Goal: Task Accomplishment & Management: Complete application form

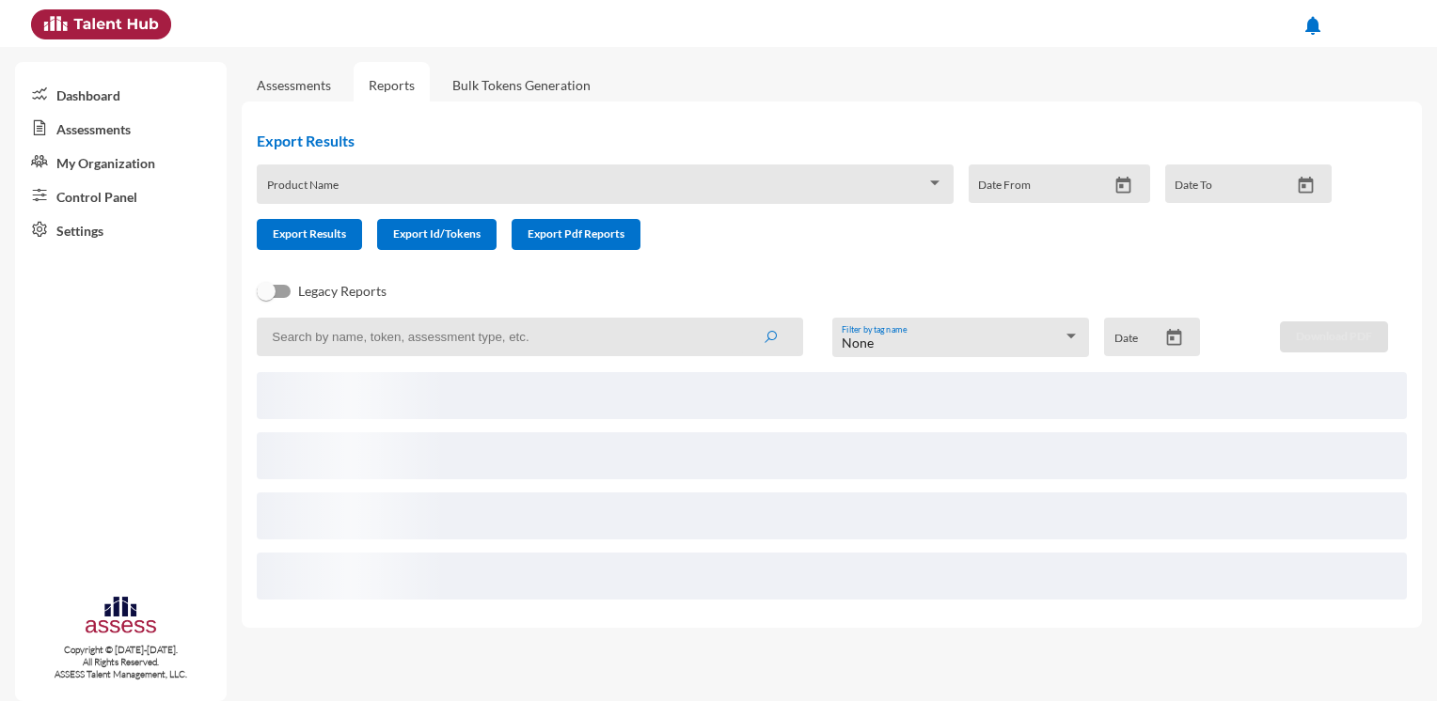
click at [110, 131] on link "Assessments" at bounding box center [121, 128] width 212 height 34
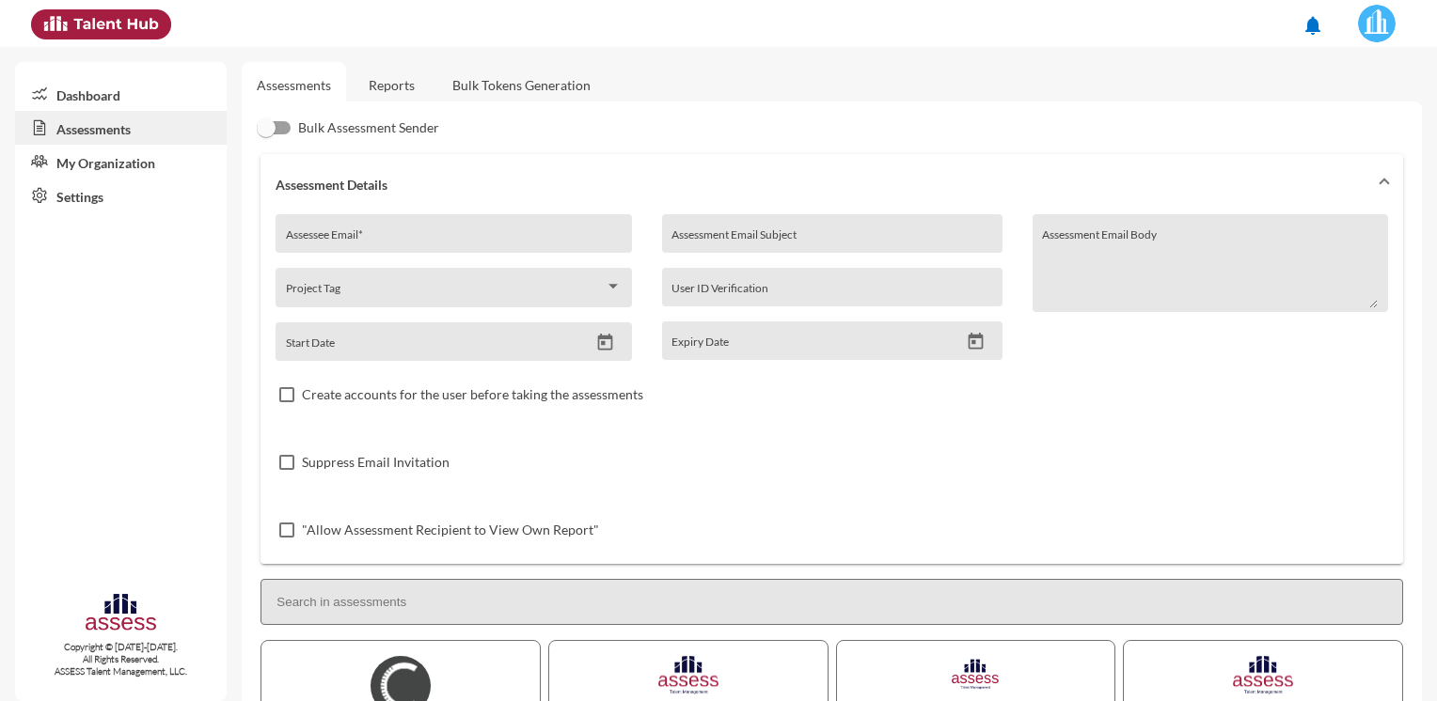
click at [1363, 32] on img at bounding box center [1377, 24] width 38 height 38
click at [1313, 59] on link "HAC-OD" at bounding box center [1282, 65] width 245 height 36
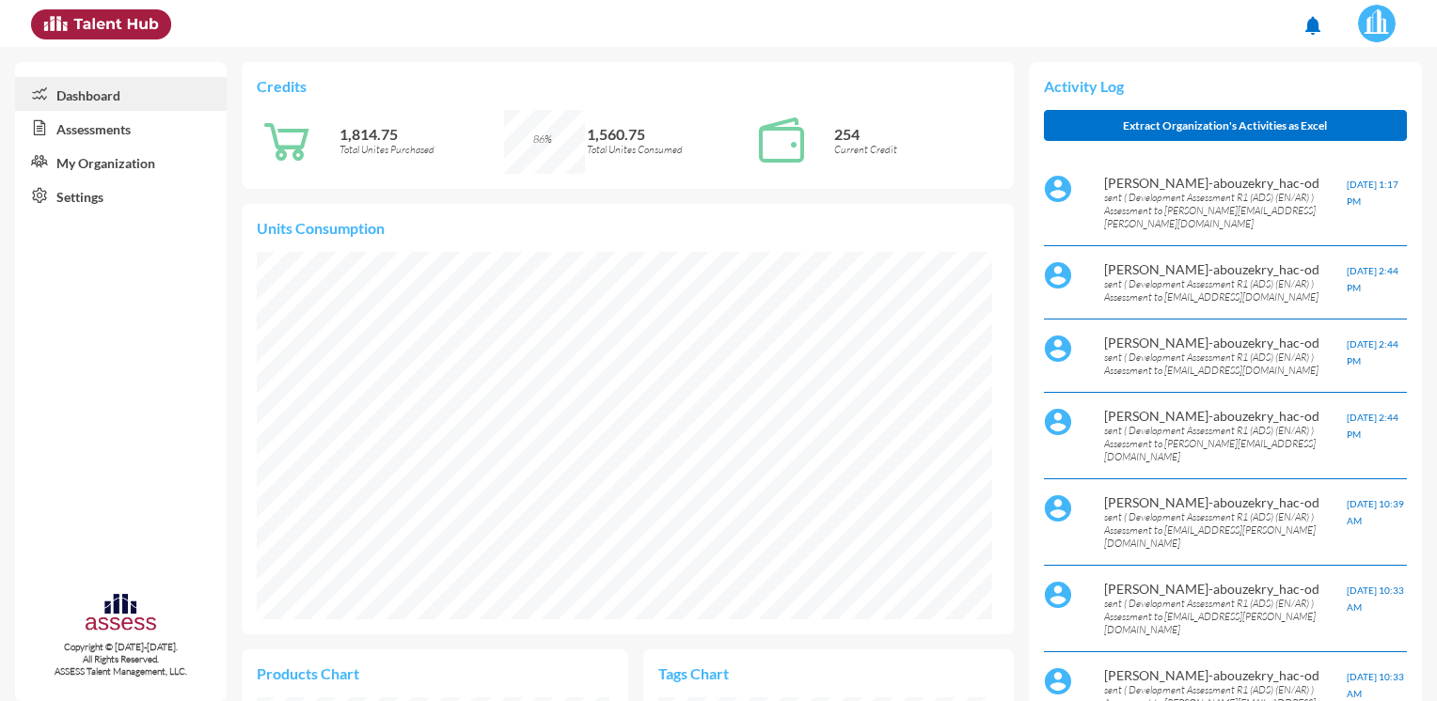
scroll to position [168, 338]
click at [151, 127] on link "Assessments" at bounding box center [121, 128] width 212 height 34
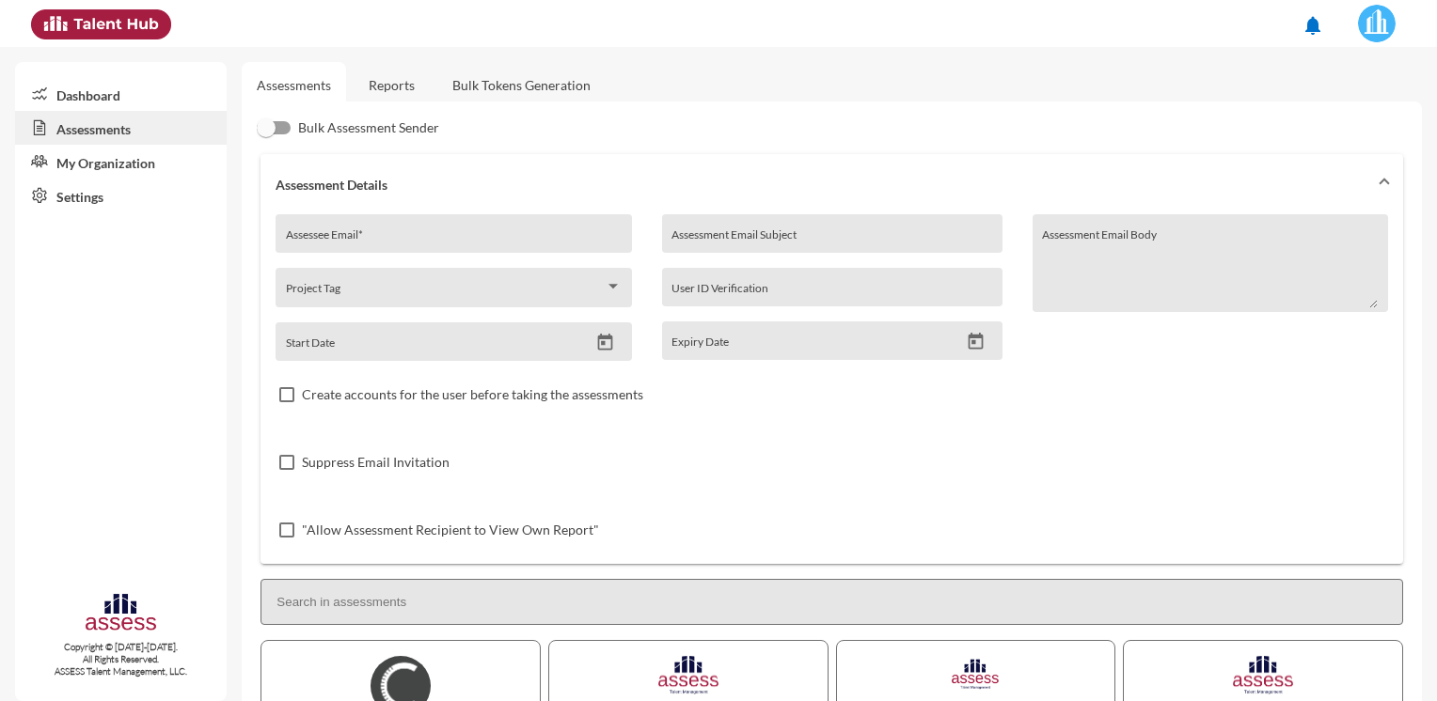
click at [348, 234] on input "Assessee Email *" at bounding box center [454, 240] width 336 height 15
paste input "[EMAIL_ADDRESS][DOMAIN_NAME]"
type input "[EMAIL_ADDRESS][DOMAIN_NAME]"
click at [1362, 34] on img at bounding box center [1377, 24] width 38 height 38
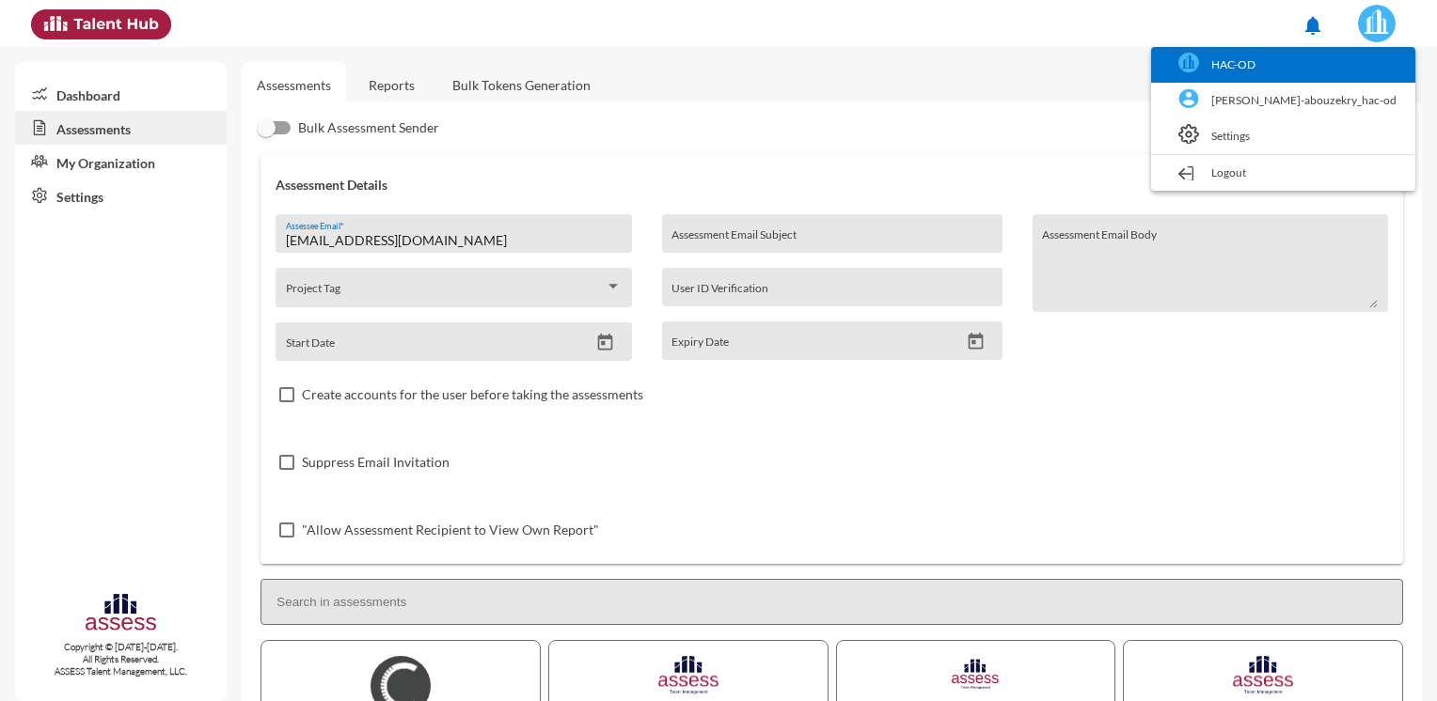
click at [1272, 65] on link "HAC-OD" at bounding box center [1282, 65] width 245 height 36
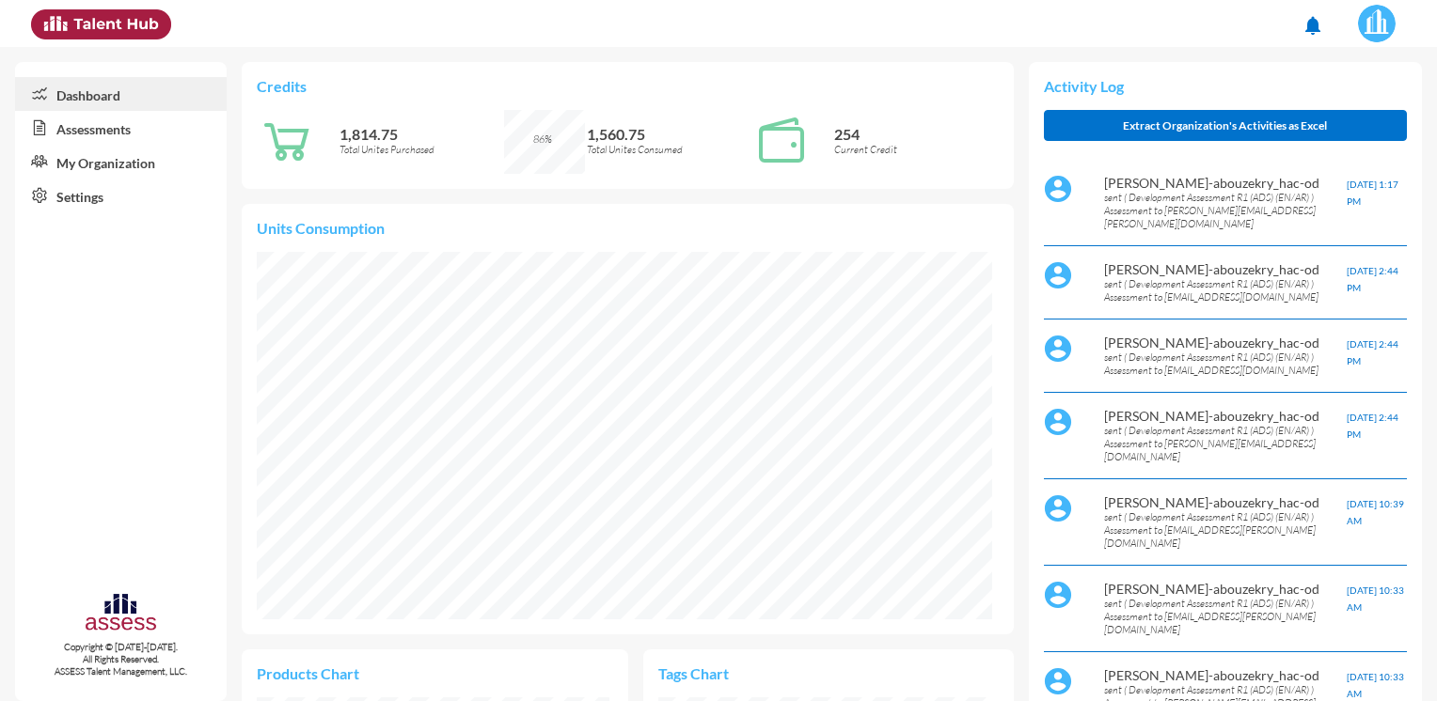
scroll to position [168, 338]
click at [141, 126] on link "Assessments" at bounding box center [121, 128] width 212 height 34
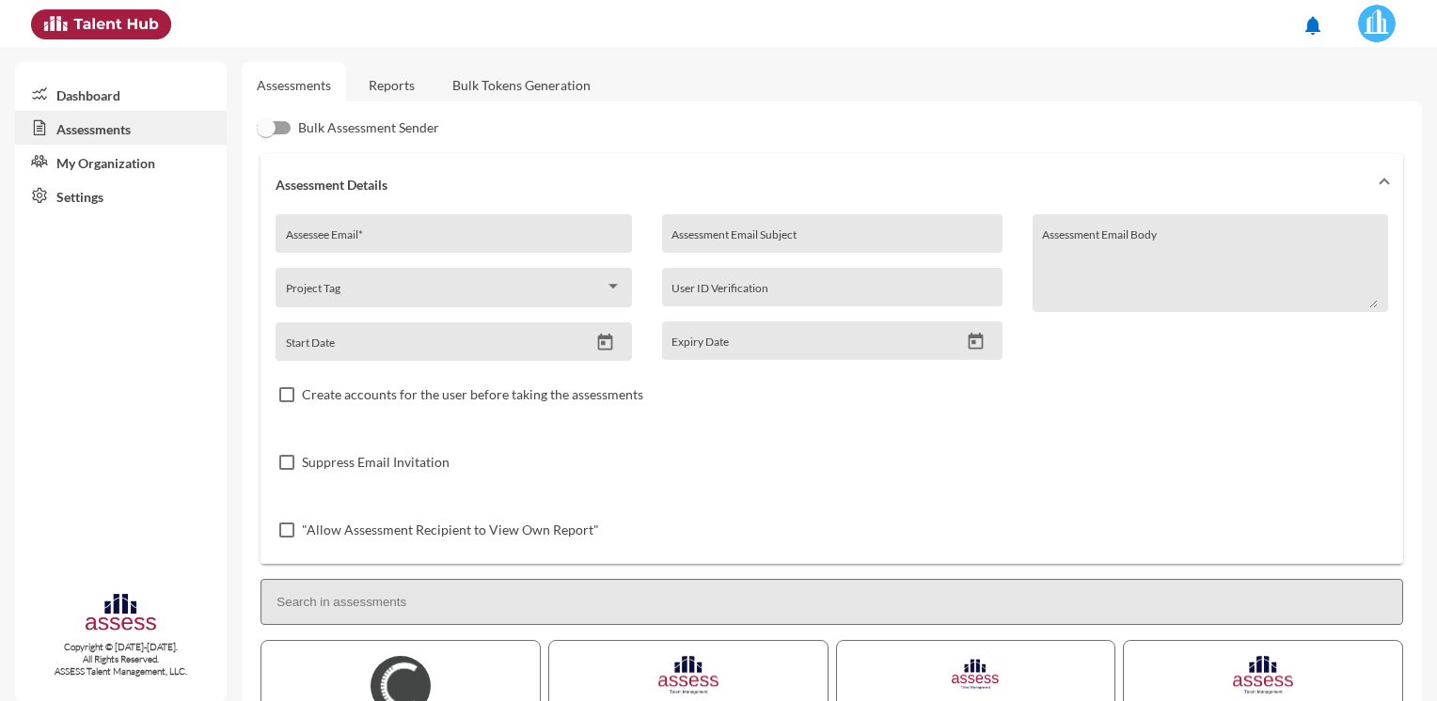
click at [395, 87] on link "Reports" at bounding box center [392, 85] width 76 height 46
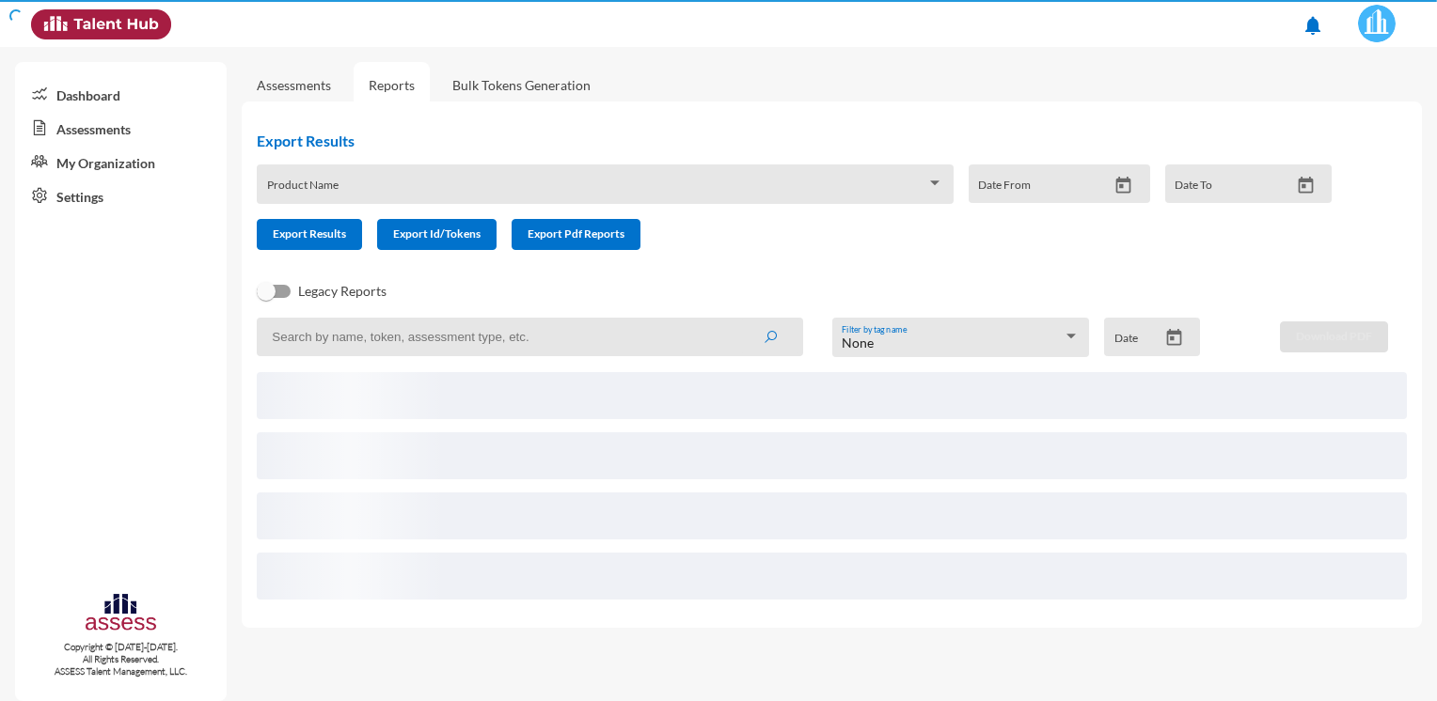
click at [305, 73] on link "Assessments" at bounding box center [294, 85] width 104 height 46
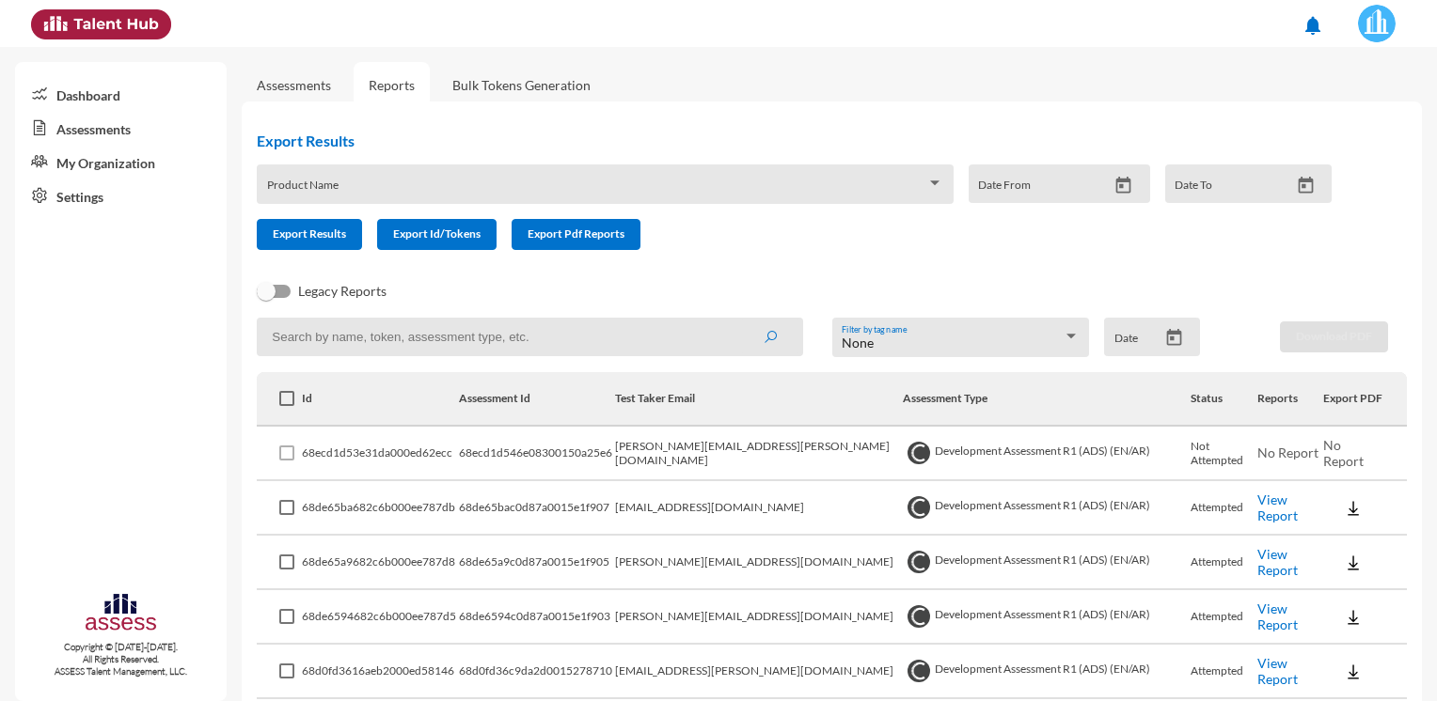
click at [305, 82] on link "Assessments" at bounding box center [294, 85] width 74 height 16
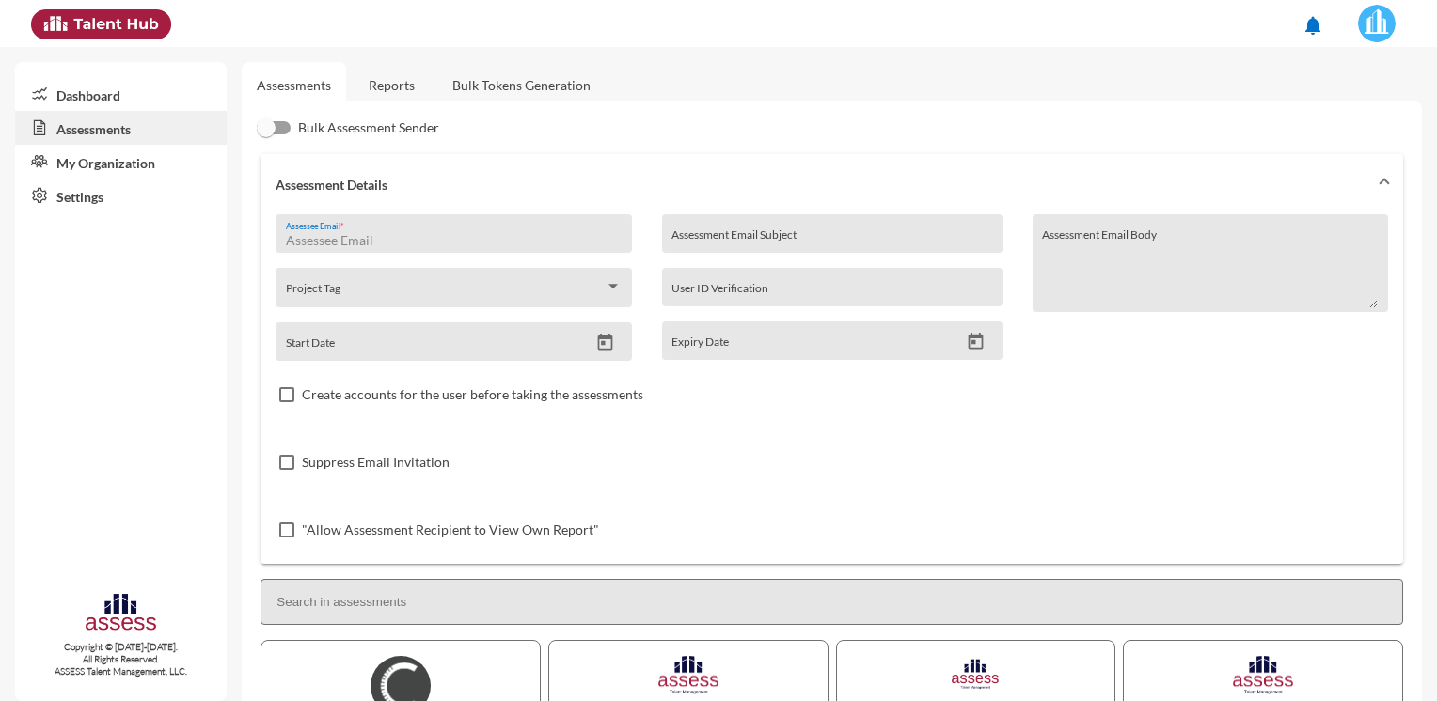
click at [360, 234] on input "Assessee Email *" at bounding box center [454, 240] width 336 height 15
paste input "[EMAIL_ADDRESS][DOMAIN_NAME]"
click at [496, 239] on input "[EMAIL_ADDRESS][DOMAIN_NAME]" at bounding box center [454, 240] width 336 height 15
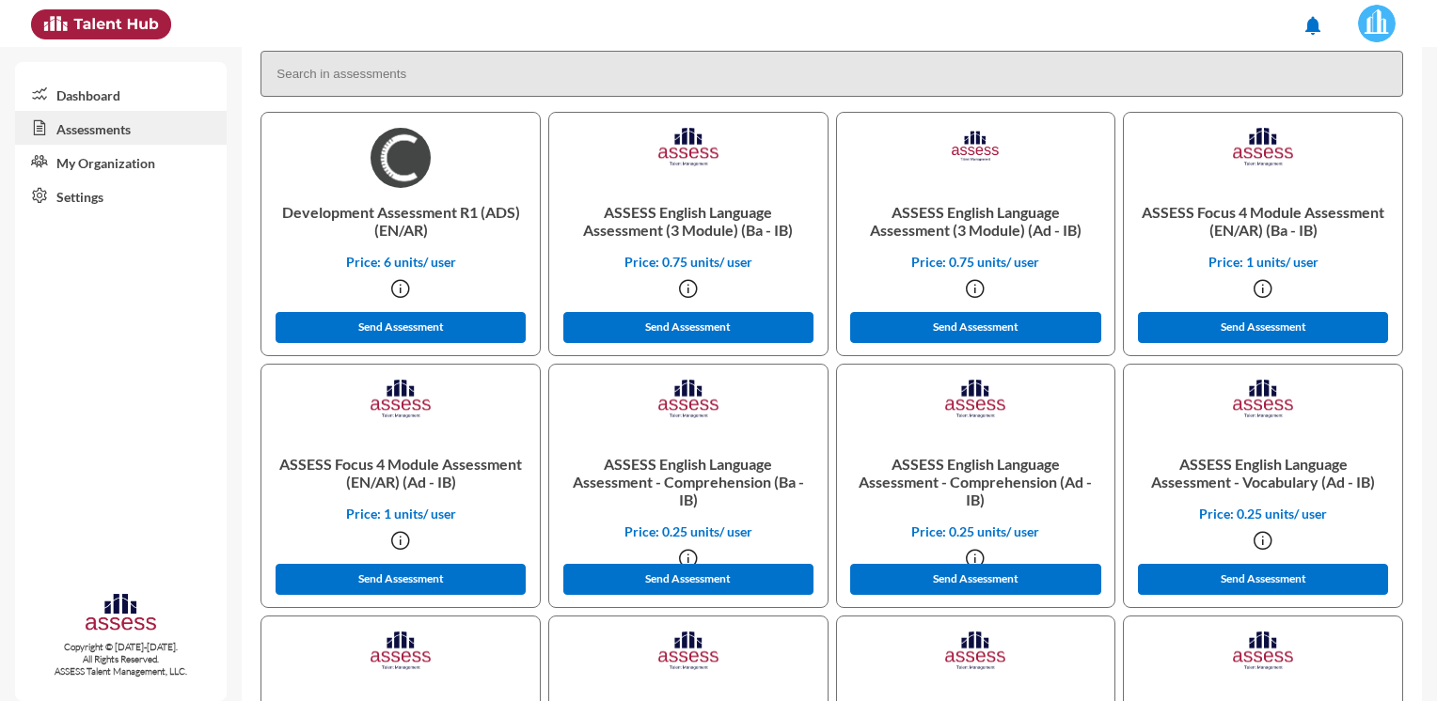
scroll to position [501, 0]
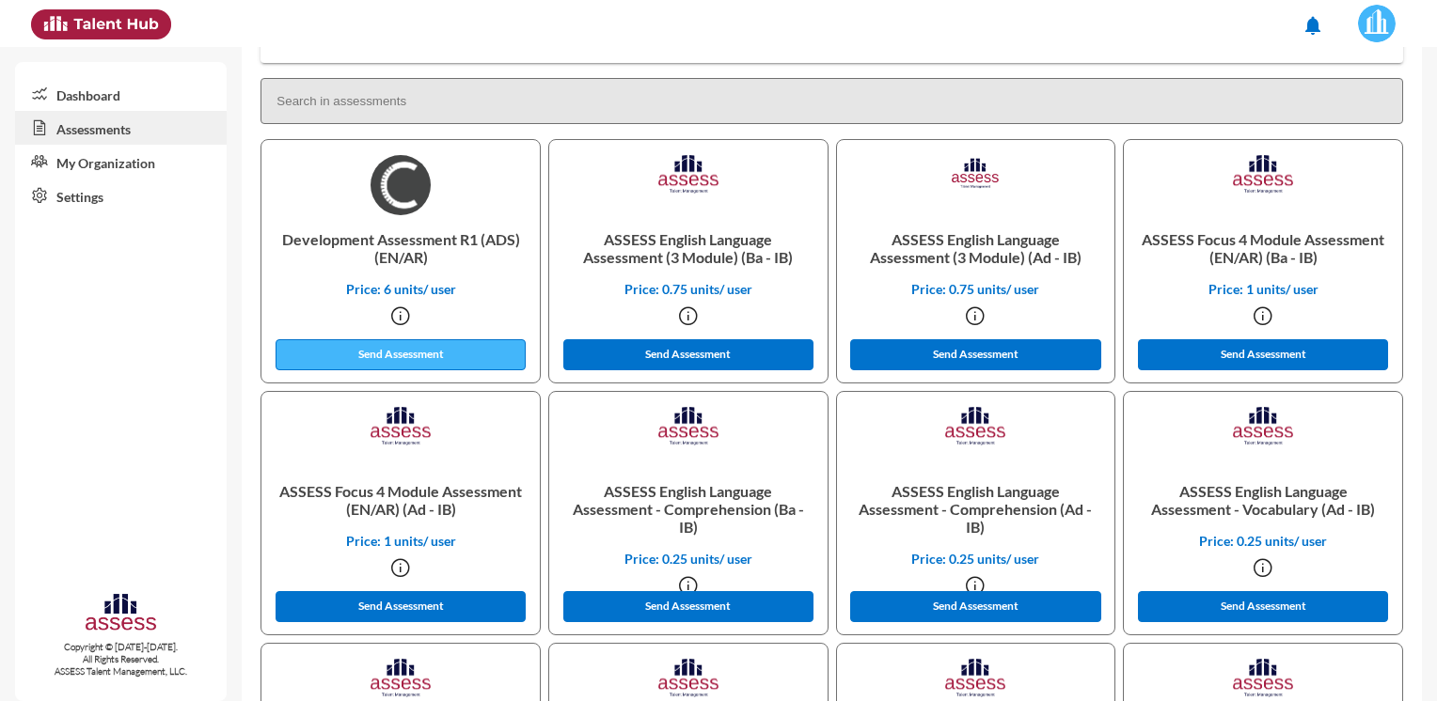
click at [459, 344] on button "Send Assessment" at bounding box center [401, 354] width 250 height 31
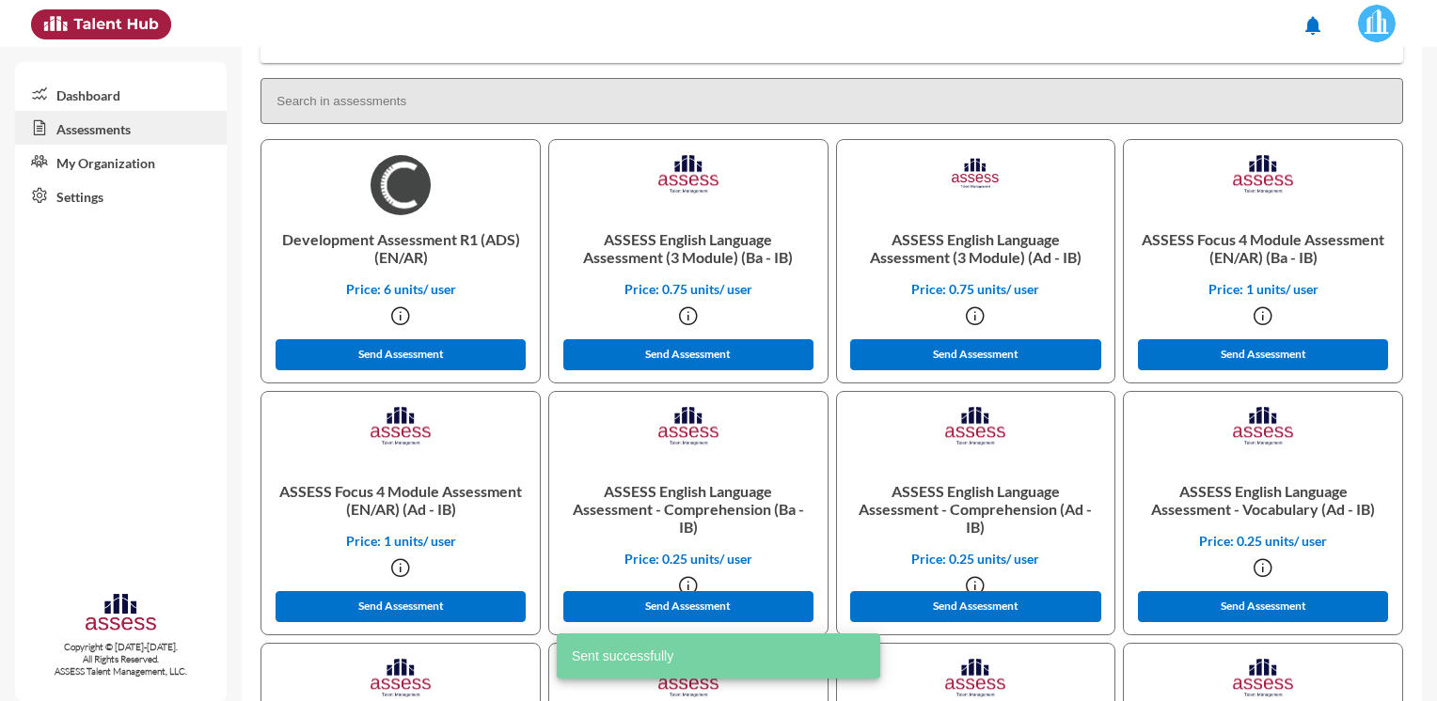
scroll to position [0, 0]
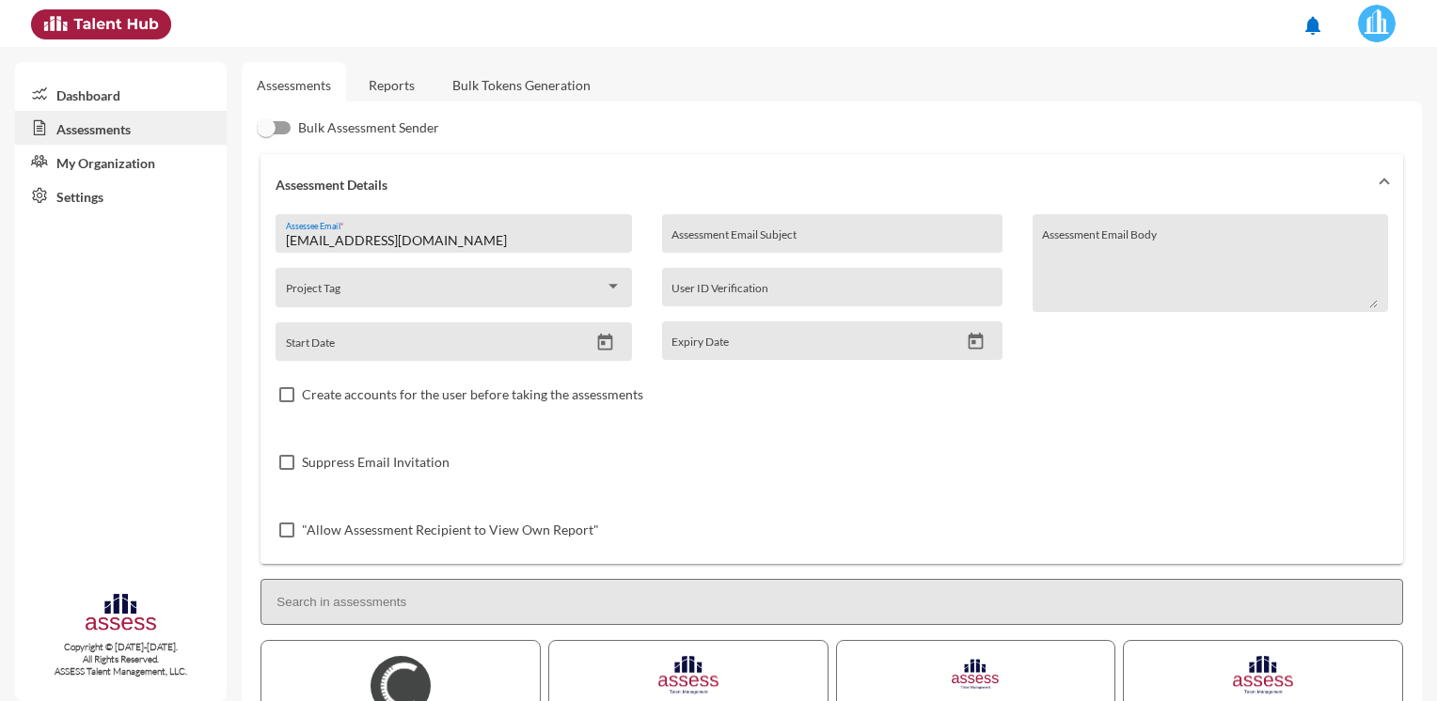
drag, startPoint x: 369, startPoint y: 246, endPoint x: 220, endPoint y: 238, distance: 148.8
click at [220, 238] on mat-sidenav-container "Dashboard Assessments My Organization Settings Copyright © [DATE]-[DATE]. All R…" at bounding box center [718, 374] width 1437 height 654
paste input "[PERSON_NAME].nour"
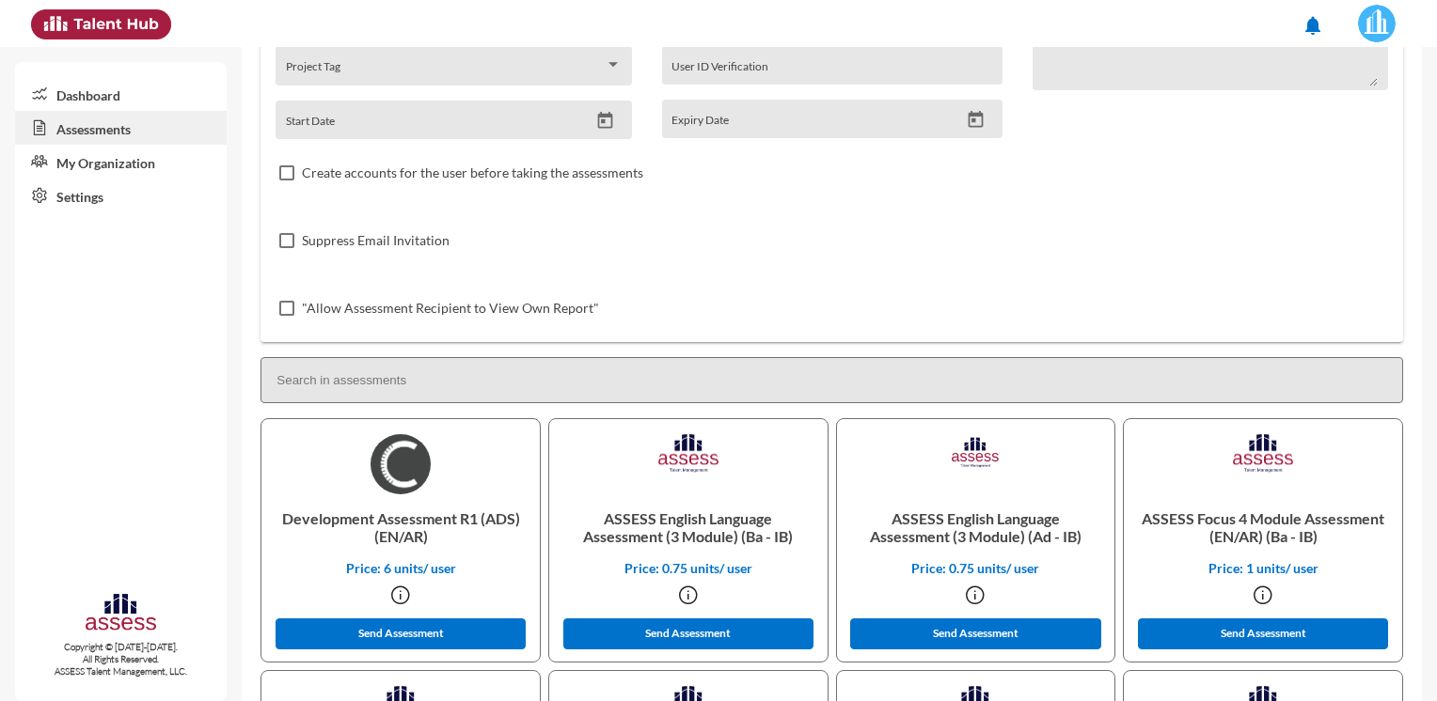
scroll to position [250, 0]
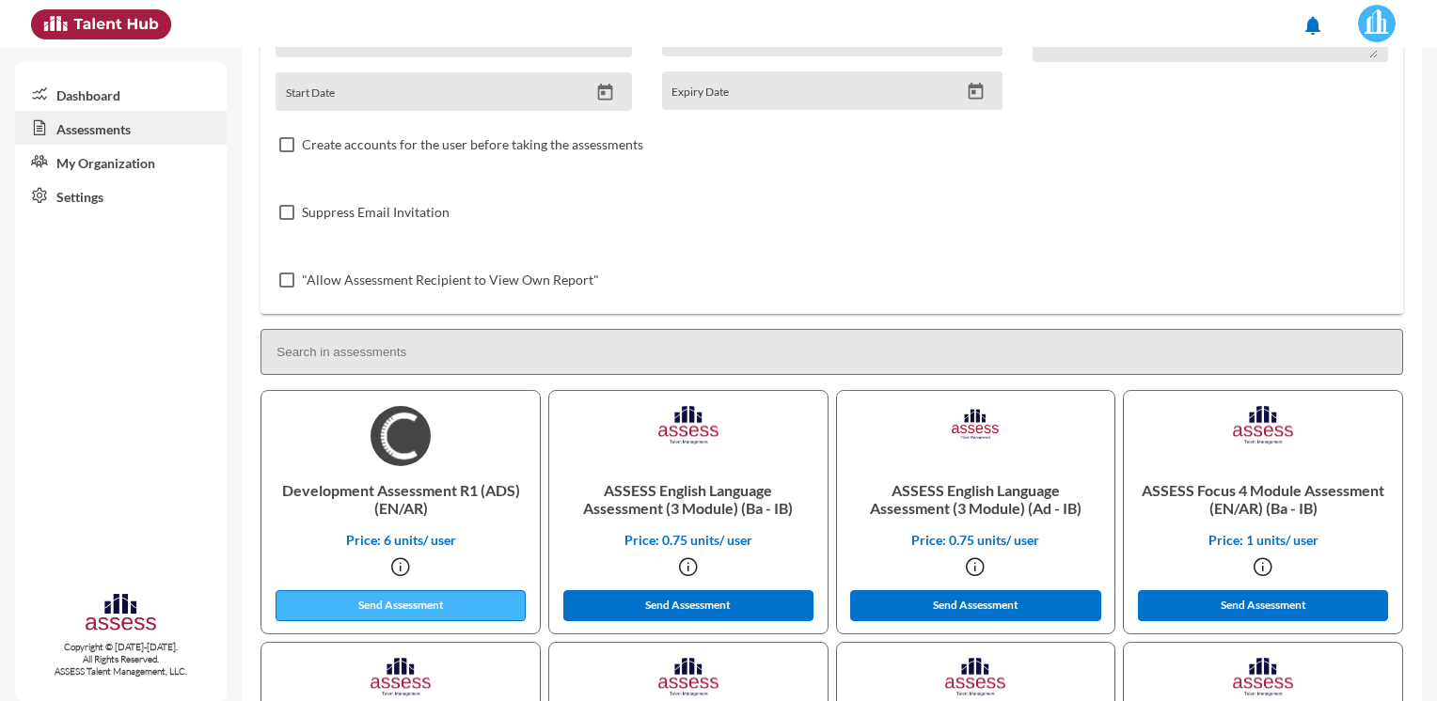
type input "[PERSON_NAME][EMAIL_ADDRESS][DOMAIN_NAME]"
click at [419, 606] on button "Send Assessment" at bounding box center [401, 605] width 250 height 31
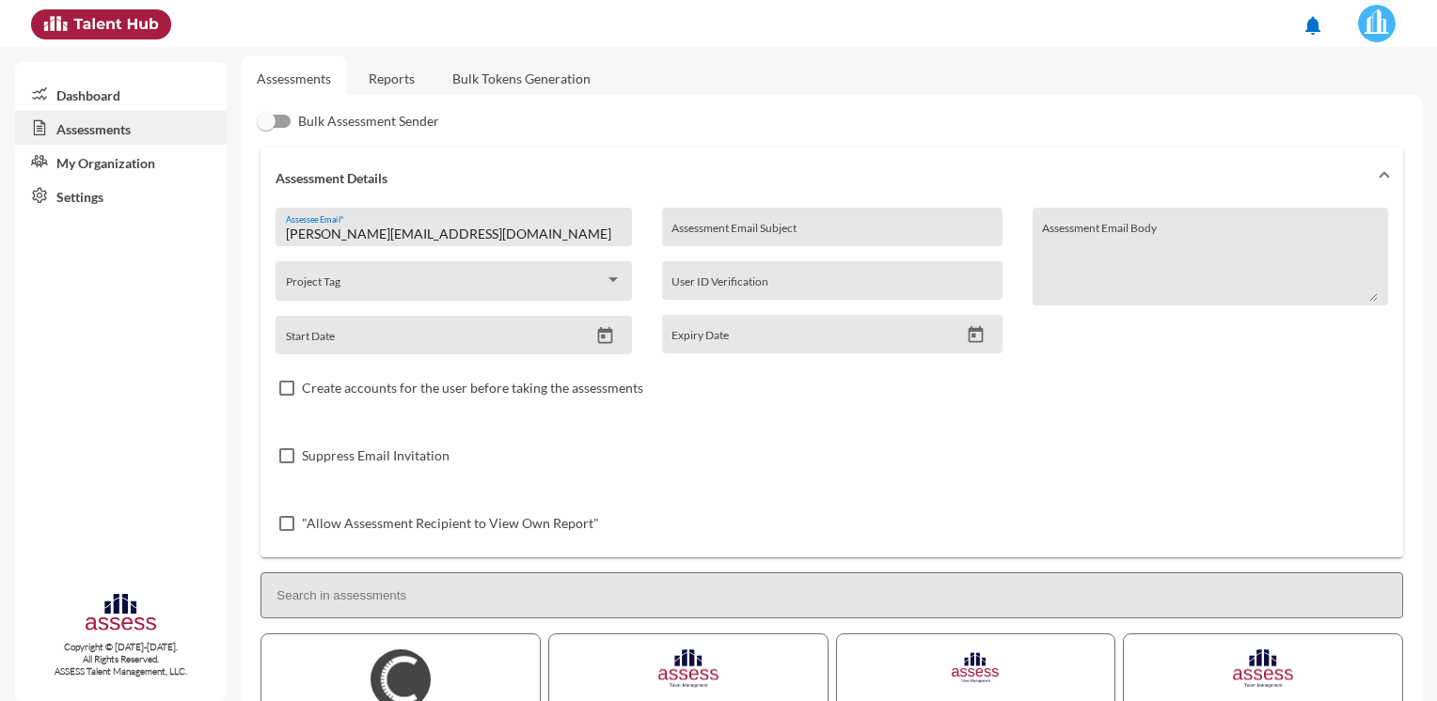
scroll to position [0, 0]
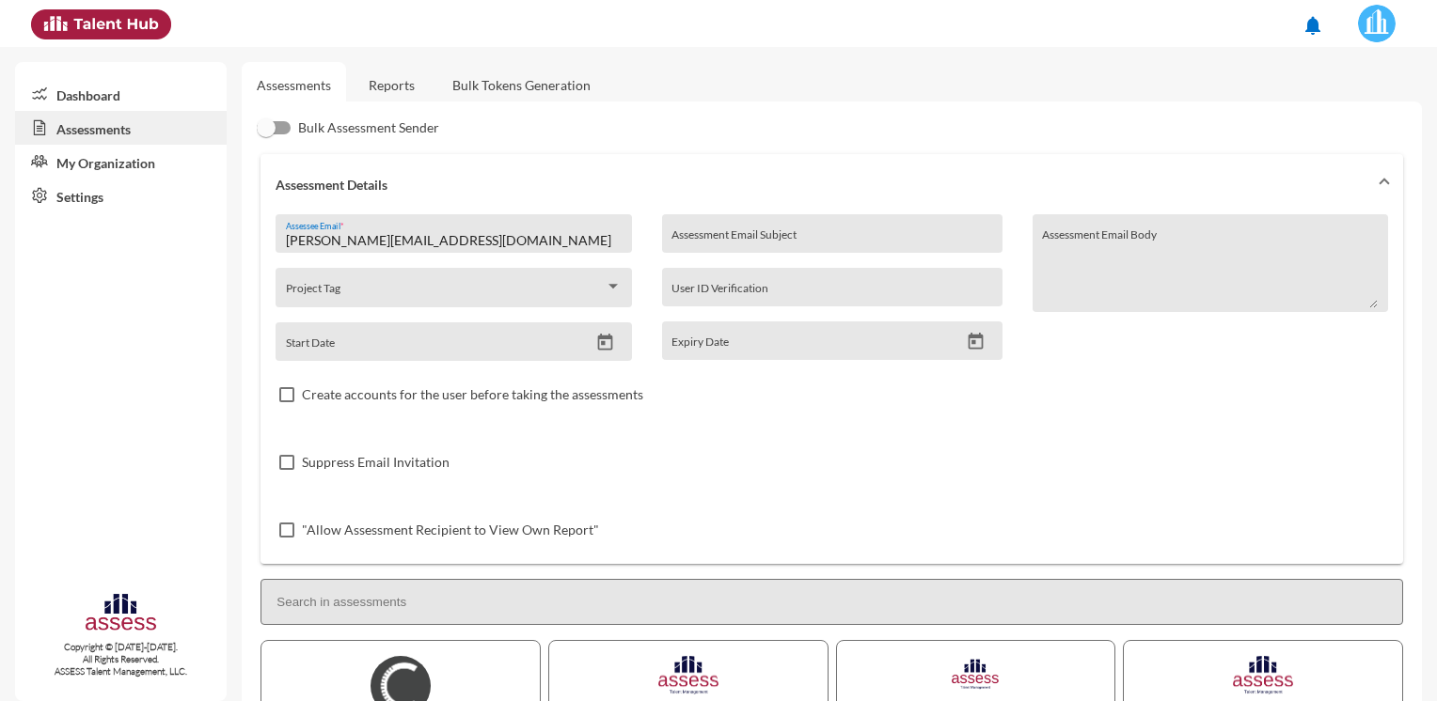
drag, startPoint x: 443, startPoint y: 239, endPoint x: 248, endPoint y: 239, distance: 194.6
